Goal: Task Accomplishment & Management: Manage account settings

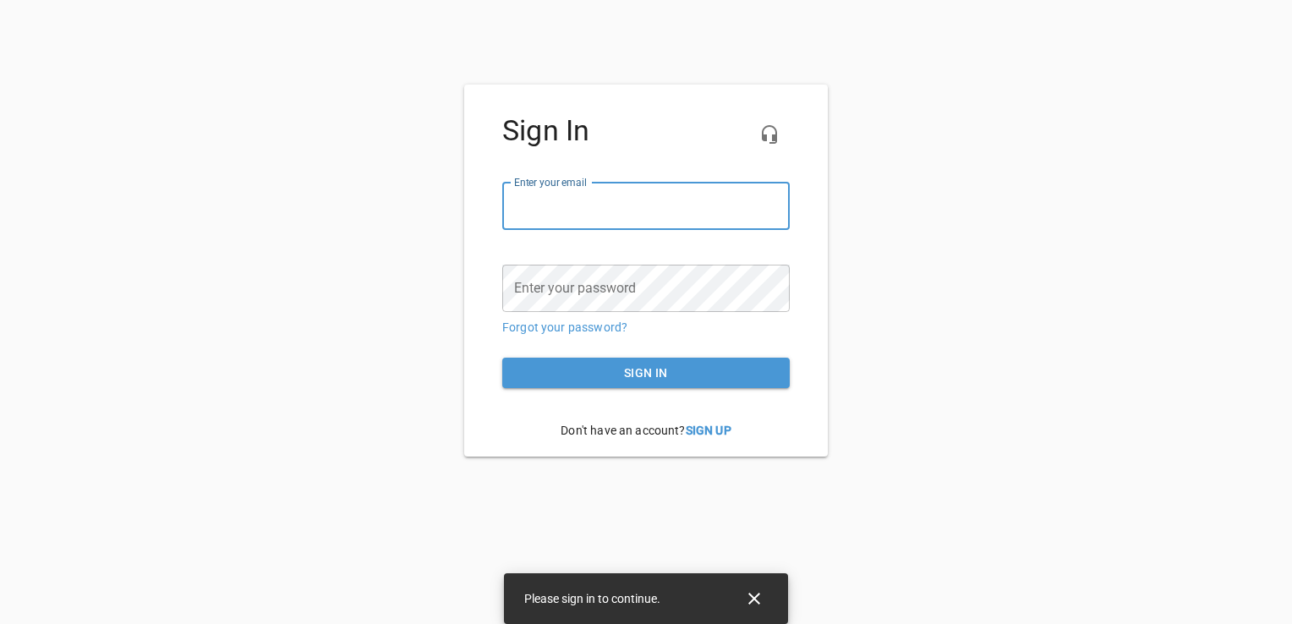
click at [526, 204] on input "email" at bounding box center [646, 206] width 288 height 47
type input "[EMAIL_ADDRESS][DOMAIN_NAME]"
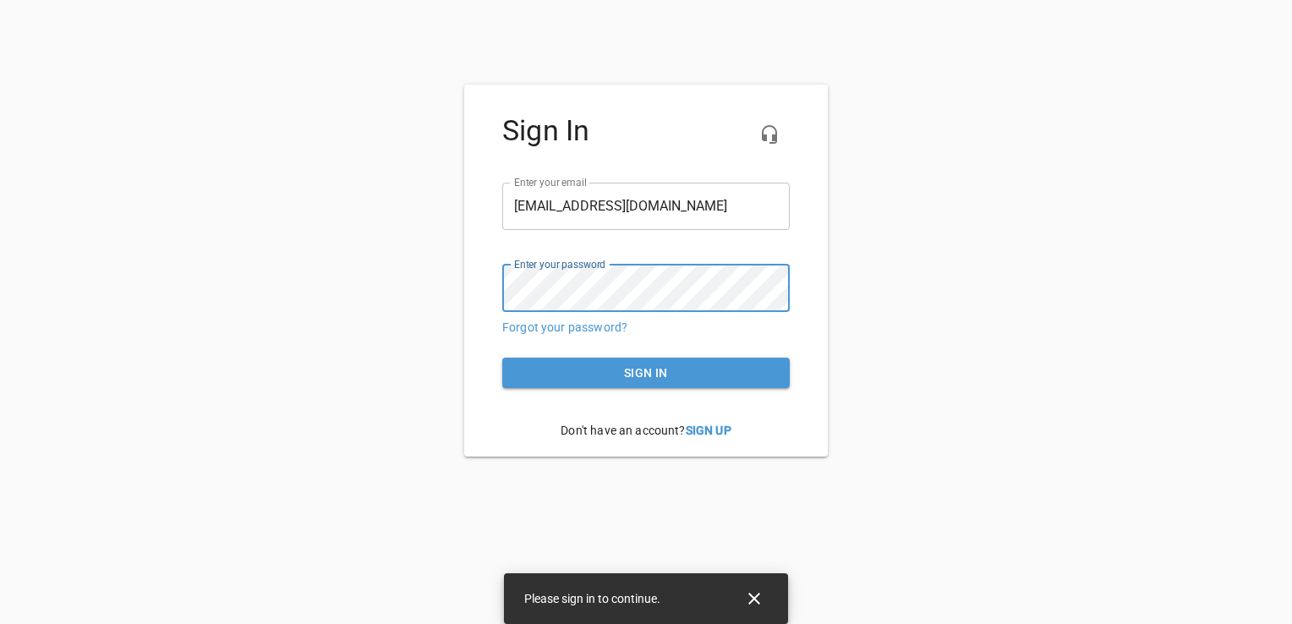
click at [502, 358] on button "Sign in" at bounding box center [646, 373] width 288 height 31
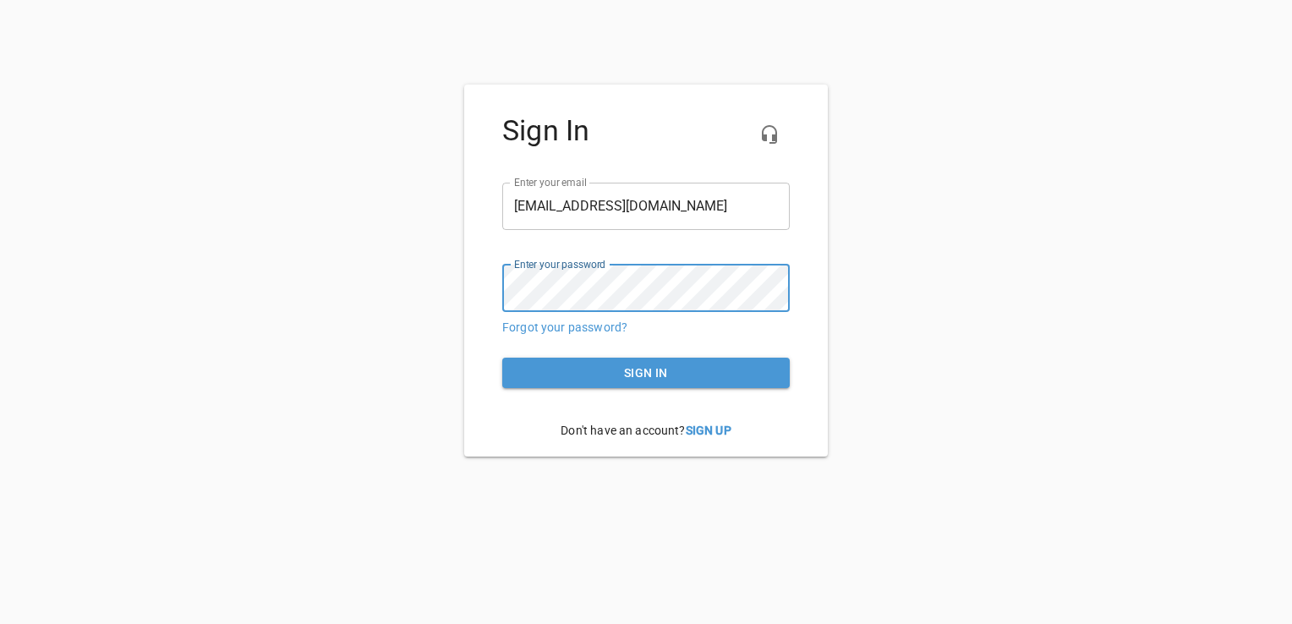
click at [502, 358] on button "Sign in" at bounding box center [646, 373] width 288 height 31
